Goal: Communication & Community: Share content

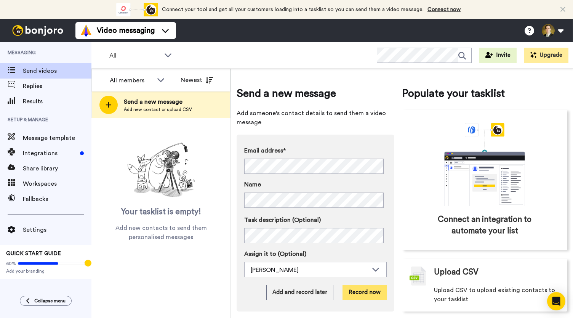
click at [354, 289] on button "Record now" at bounding box center [365, 292] width 44 height 15
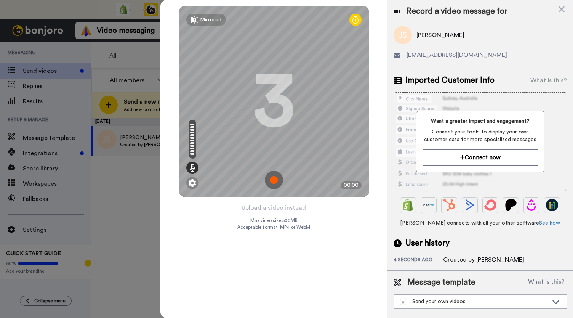
click at [270, 184] on img at bounding box center [274, 180] width 18 height 18
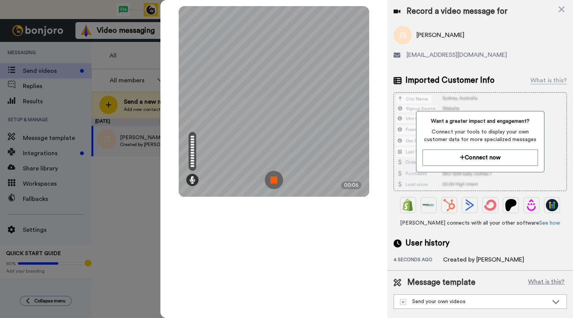
click at [270, 184] on img at bounding box center [274, 180] width 18 height 18
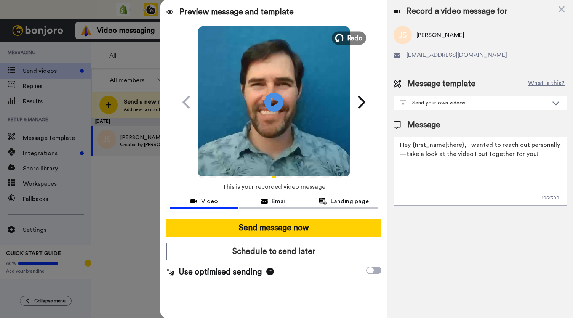
click at [345, 37] on button "Redo" at bounding box center [349, 37] width 34 height 13
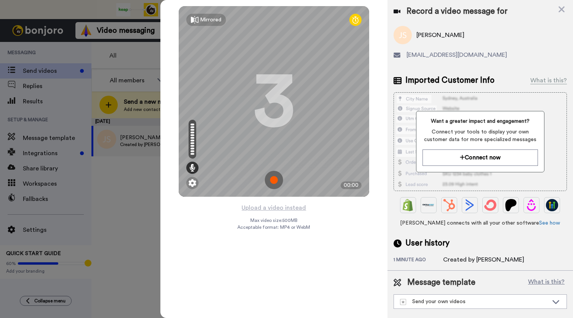
click at [274, 176] on img at bounding box center [274, 180] width 18 height 18
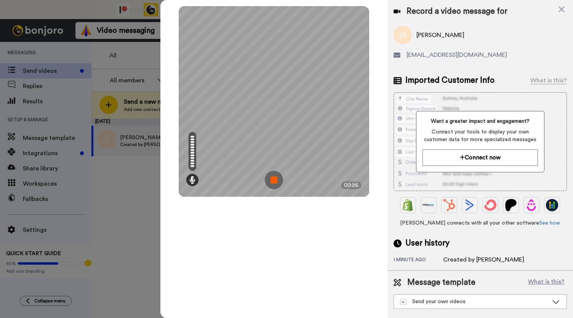
click at [274, 176] on img at bounding box center [274, 180] width 18 height 18
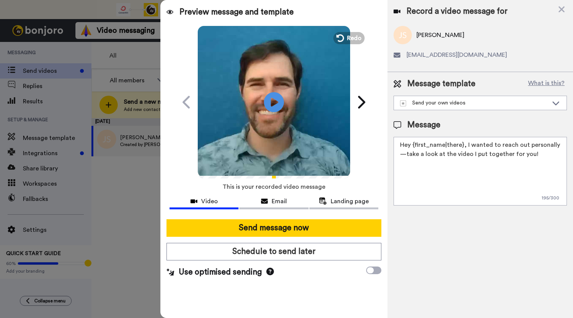
click at [269, 105] on icon at bounding box center [274, 102] width 20 height 20
click at [268, 204] on div "Email" at bounding box center [273, 201] width 69 height 9
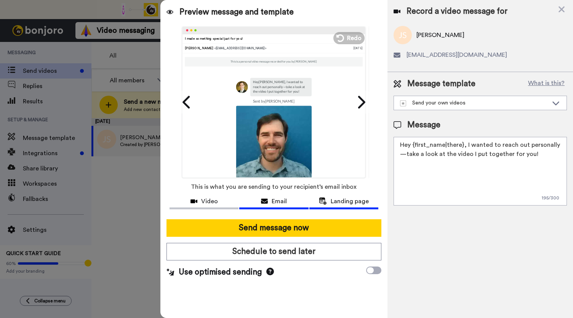
click at [351, 205] on button "Landing page" at bounding box center [344, 202] width 69 height 14
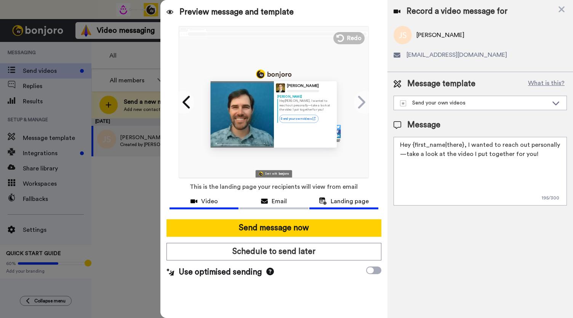
click at [203, 202] on span "Video" at bounding box center [209, 201] width 17 height 9
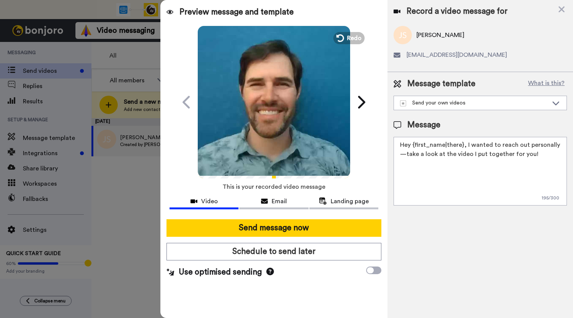
click at [279, 131] on video at bounding box center [274, 101] width 152 height 152
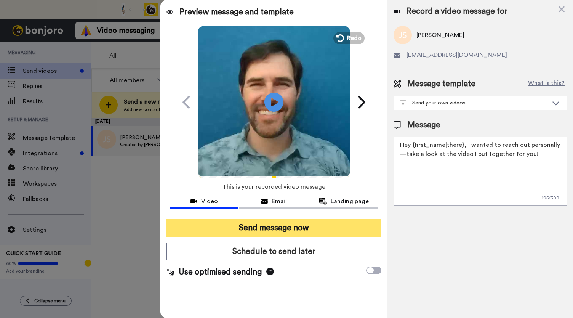
click at [270, 225] on button "Send message now" at bounding box center [274, 228] width 215 height 18
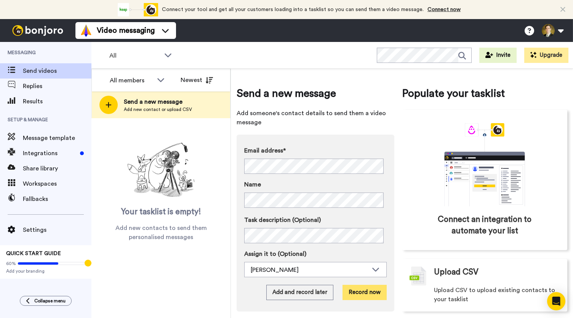
click at [368, 290] on button "Record now" at bounding box center [365, 292] width 44 height 15
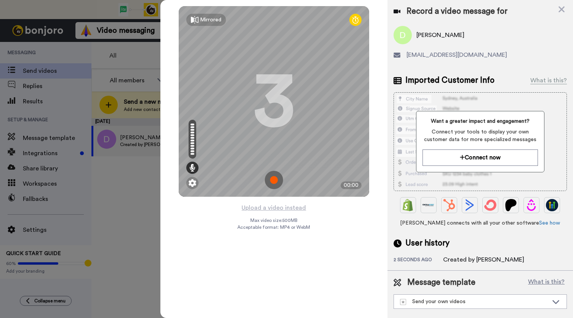
click at [273, 176] on img at bounding box center [274, 180] width 18 height 18
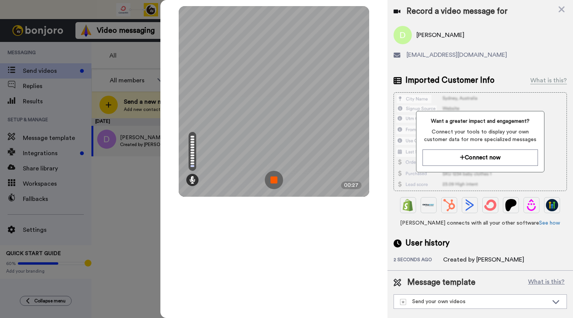
click at [273, 176] on img at bounding box center [274, 180] width 18 height 18
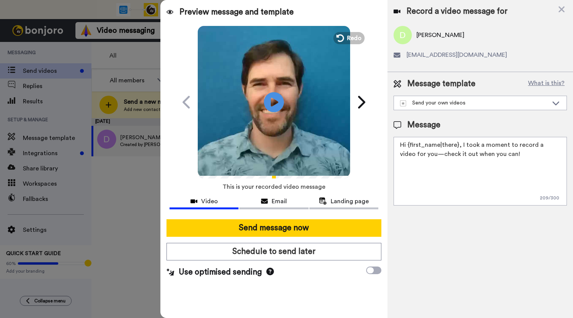
click at [275, 112] on icon "Play/Pause" at bounding box center [274, 102] width 20 height 36
click at [281, 202] on span "Email" at bounding box center [279, 201] width 15 height 9
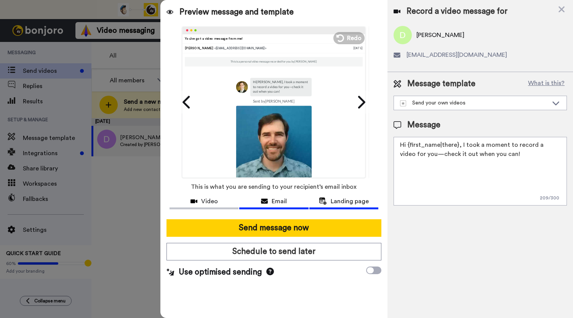
click at [336, 203] on span "Landing page" at bounding box center [350, 201] width 38 height 9
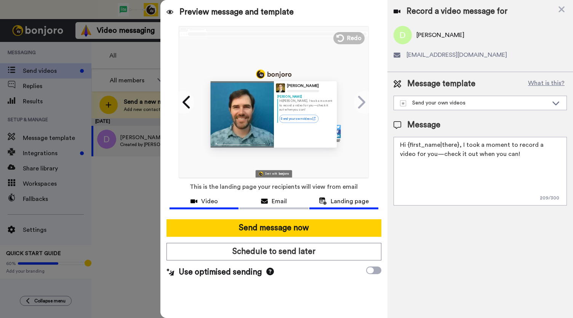
click at [216, 208] on button "Video" at bounding box center [204, 202] width 69 height 14
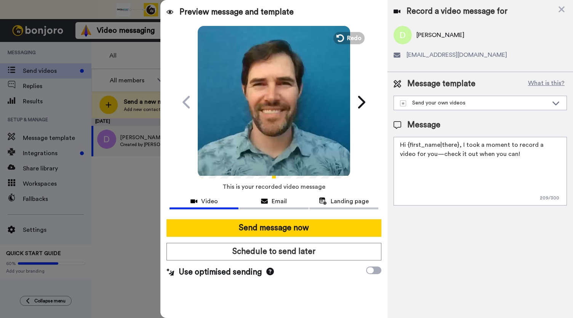
click at [267, 109] on icon "Play/Pause" at bounding box center [274, 102] width 20 height 36
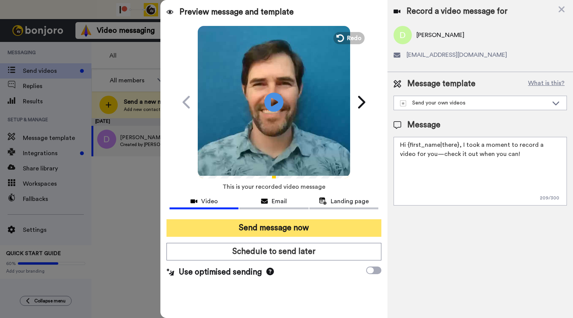
click at [268, 220] on button "Send message now" at bounding box center [274, 228] width 215 height 18
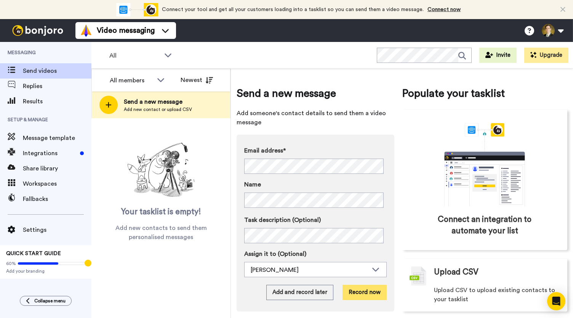
click at [355, 292] on button "Record now" at bounding box center [365, 292] width 44 height 15
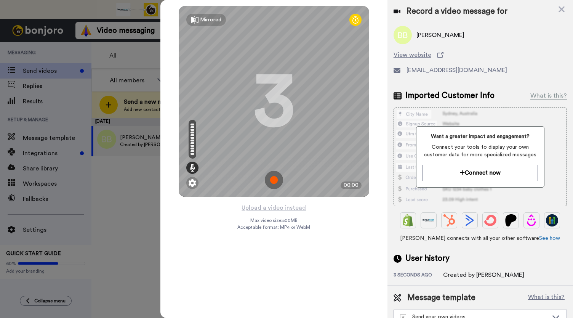
click at [271, 177] on img at bounding box center [274, 180] width 18 height 18
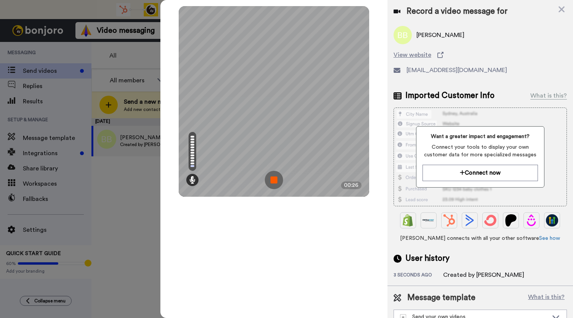
click at [271, 177] on img at bounding box center [274, 180] width 18 height 18
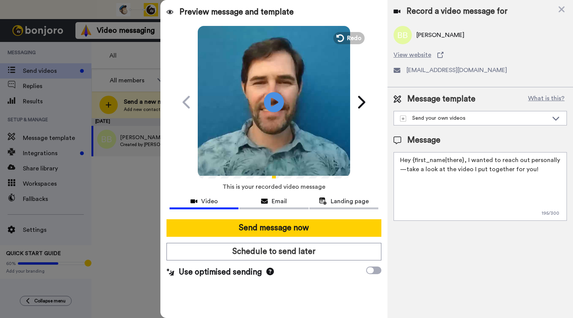
click at [273, 103] on icon "Play/Pause" at bounding box center [274, 102] width 20 height 36
click at [273, 204] on span "Email" at bounding box center [279, 201] width 15 height 9
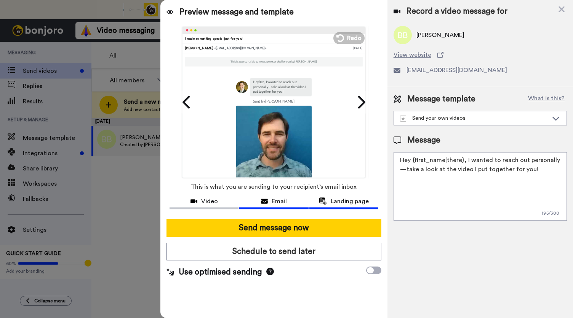
click at [349, 205] on span "Landing page" at bounding box center [350, 201] width 38 height 9
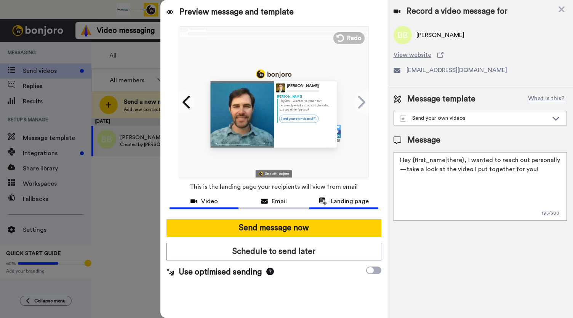
click at [204, 204] on span "Video" at bounding box center [209, 201] width 17 height 9
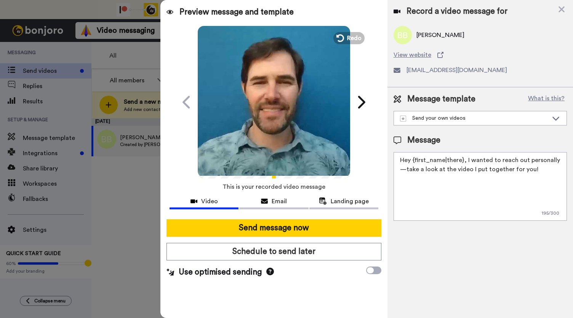
click at [285, 133] on video at bounding box center [274, 101] width 152 height 152
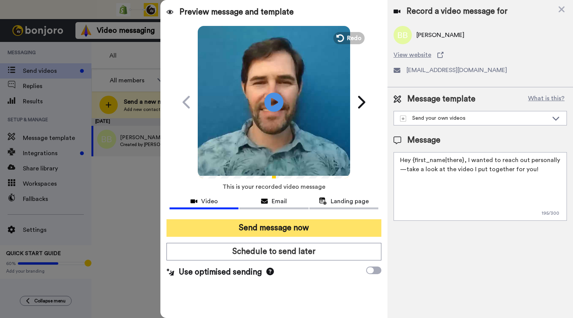
click at [281, 227] on button "Send message now" at bounding box center [274, 228] width 215 height 18
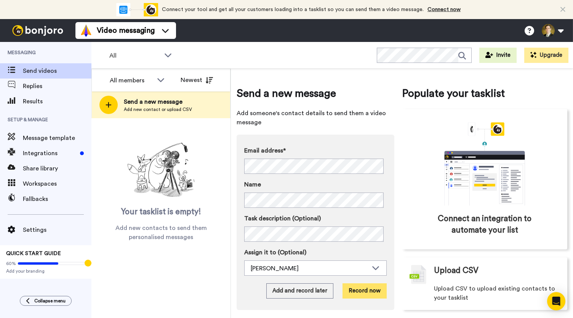
drag, startPoint x: 367, startPoint y: 292, endPoint x: 364, endPoint y: 289, distance: 4.3
click at [364, 289] on button "Record now" at bounding box center [365, 290] width 44 height 15
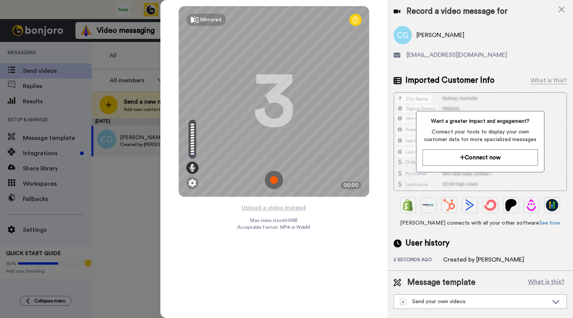
click at [273, 180] on img at bounding box center [274, 180] width 18 height 18
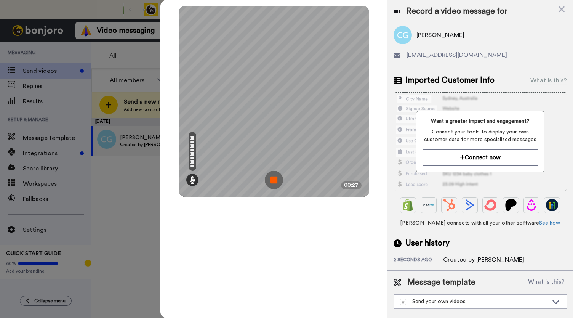
click at [273, 180] on img at bounding box center [274, 180] width 18 height 18
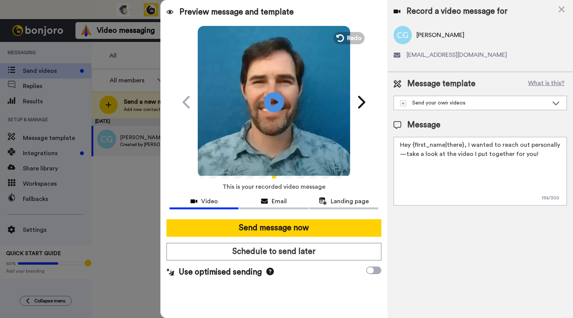
click at [280, 97] on icon at bounding box center [274, 102] width 20 height 20
click at [277, 200] on span "Email" at bounding box center [279, 201] width 15 height 9
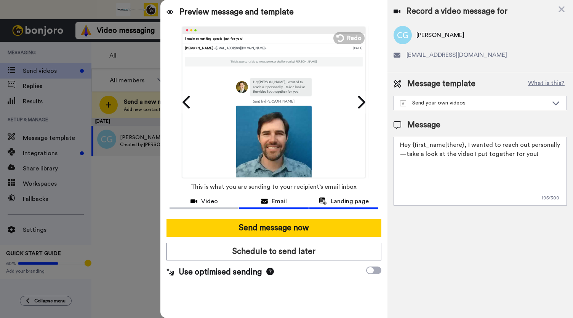
click at [330, 201] on div "Landing page" at bounding box center [344, 201] width 69 height 9
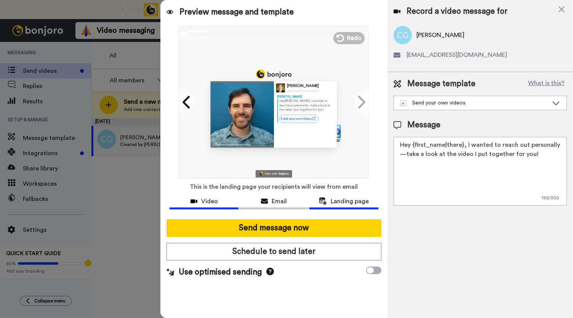
click at [212, 199] on span "Video" at bounding box center [209, 201] width 17 height 9
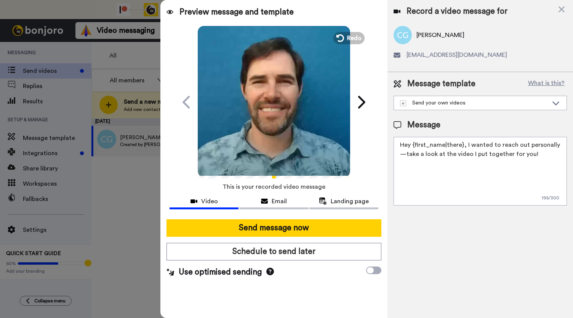
click at [277, 110] on icon at bounding box center [274, 102] width 20 height 20
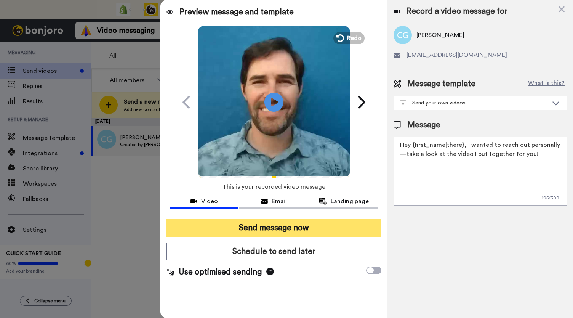
click at [264, 227] on button "Send message now" at bounding box center [274, 228] width 215 height 18
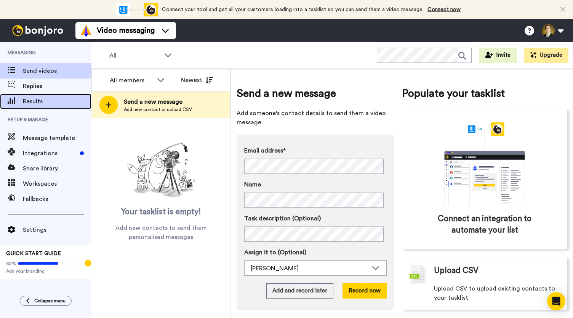
click at [42, 104] on span "Results" at bounding box center [57, 101] width 69 height 9
